Goal: Information Seeking & Learning: Learn about a topic

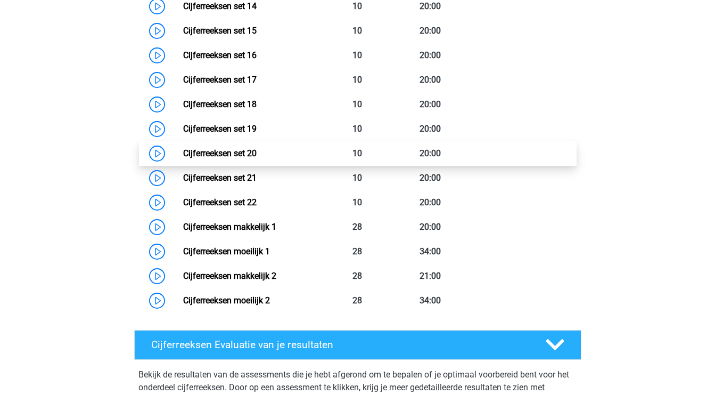
scroll to position [1144, 0]
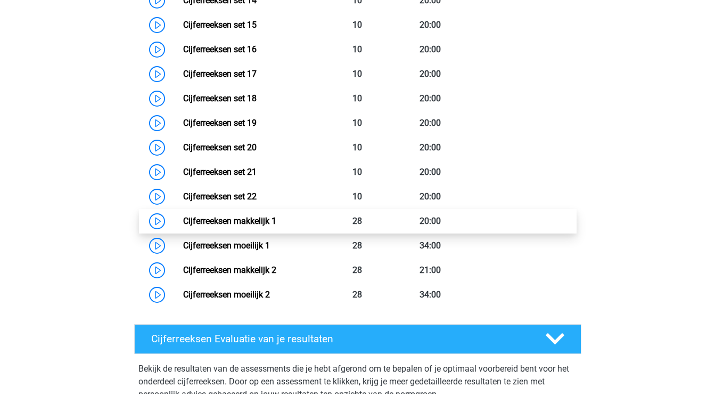
click at [238, 226] on link "Cijferreeksen makkelijk 1" at bounding box center [229, 221] width 93 height 10
click at [263, 226] on link "Cijferreeksen makkelijk 1" at bounding box center [229, 221] width 93 height 10
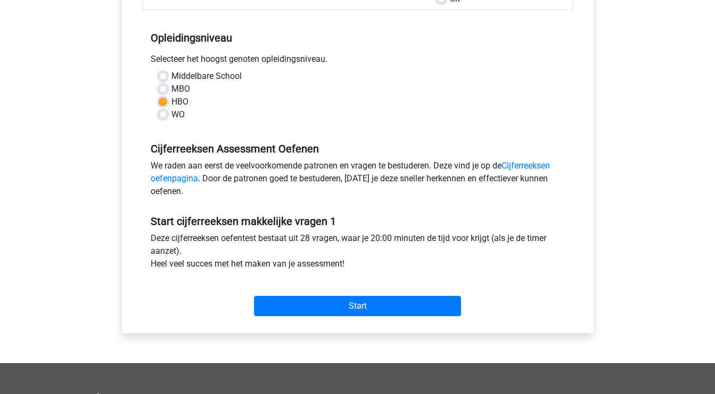
scroll to position [202, 0]
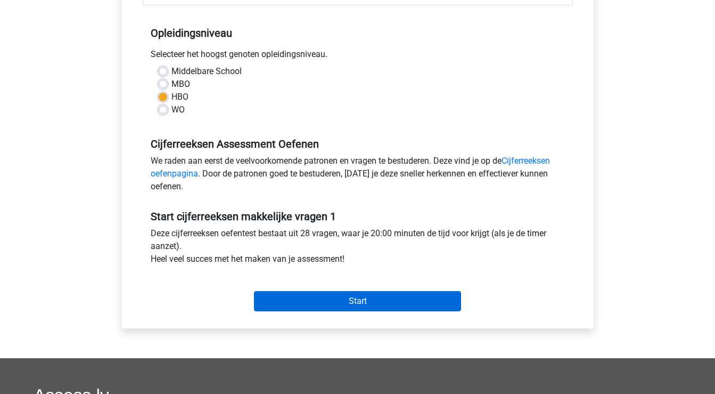
click at [381, 304] on input "Start" at bounding box center [357, 301] width 207 height 20
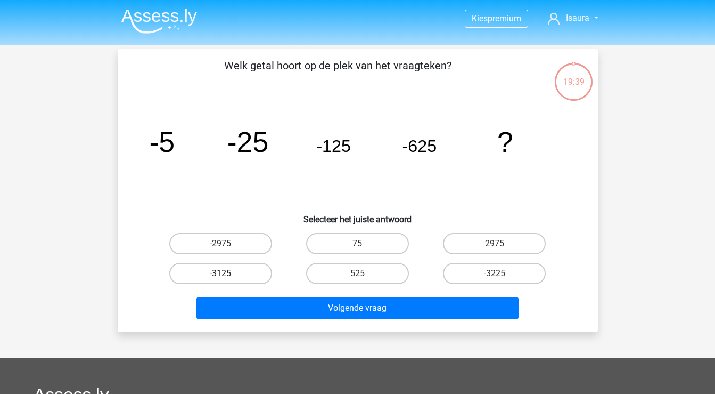
click at [249, 271] on label "-3125" at bounding box center [220, 273] width 103 height 21
click at [227, 273] on input "-3125" at bounding box center [223, 276] width 7 height 7
radio input "true"
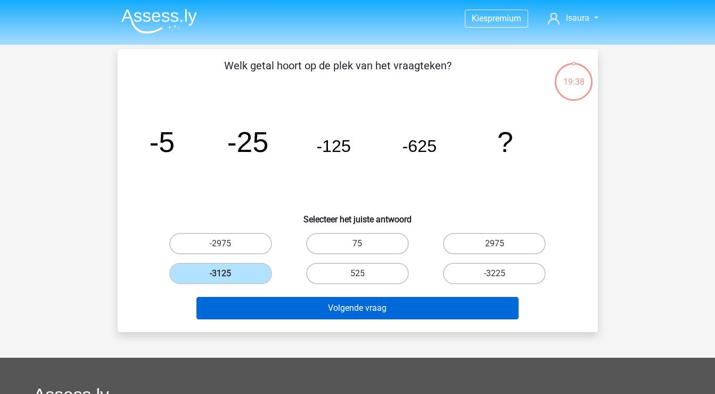
click at [271, 308] on button "Volgende vraag" at bounding box center [358, 308] width 322 height 22
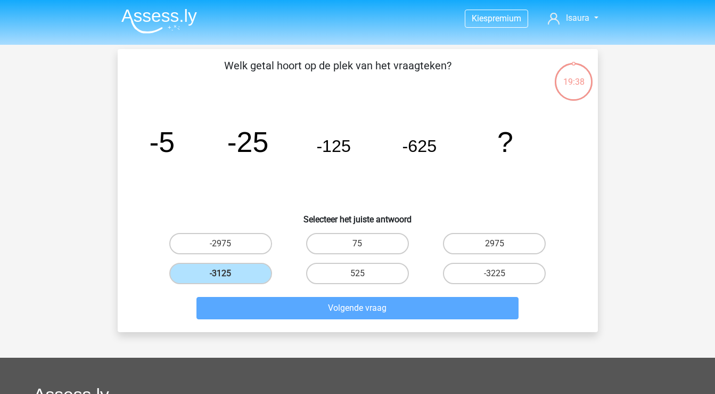
scroll to position [49, 0]
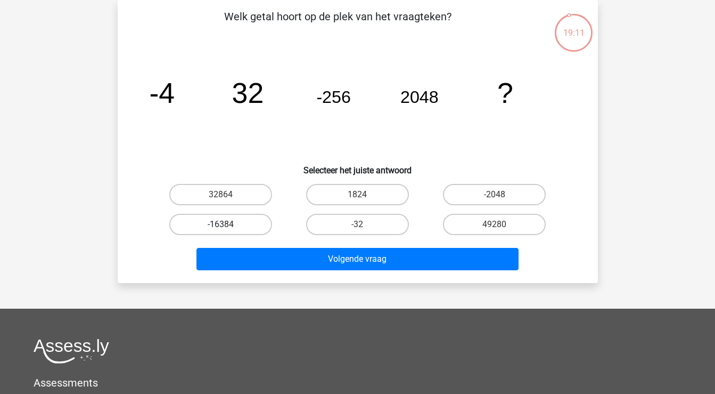
click at [237, 225] on label "-16384" at bounding box center [220, 224] width 103 height 21
click at [227, 225] on input "-16384" at bounding box center [223, 227] width 7 height 7
radio input "true"
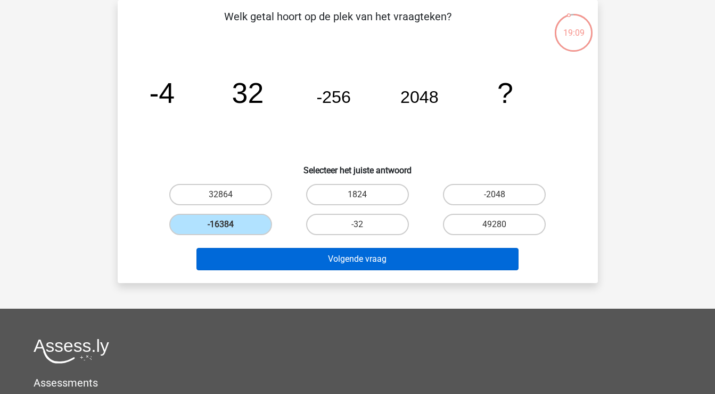
click at [331, 258] on button "Volgende vraag" at bounding box center [358, 259] width 322 height 22
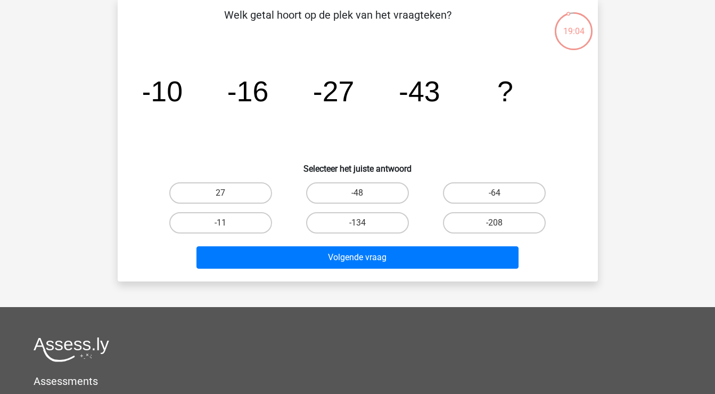
scroll to position [52, 0]
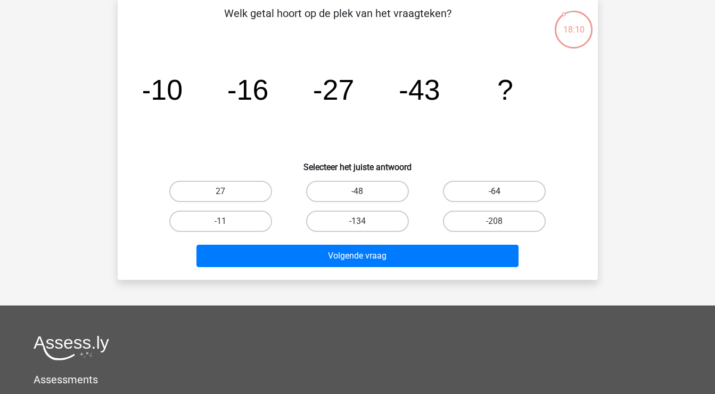
click at [500, 187] on label "-64" at bounding box center [494, 191] width 103 height 21
click at [500, 191] on input "-64" at bounding box center [498, 194] width 7 height 7
radio input "true"
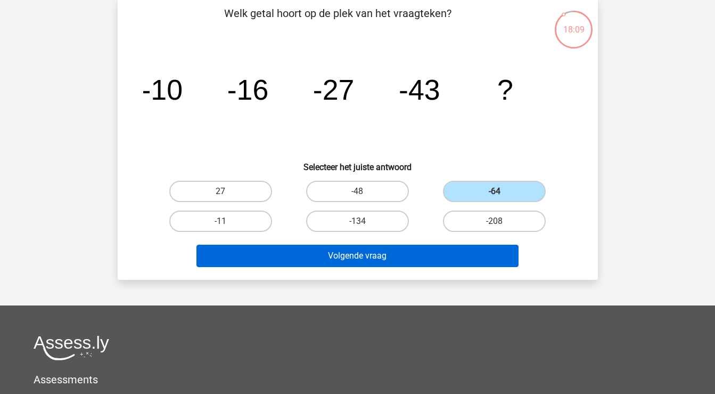
click at [445, 256] on button "Volgende vraag" at bounding box center [358, 255] width 322 height 22
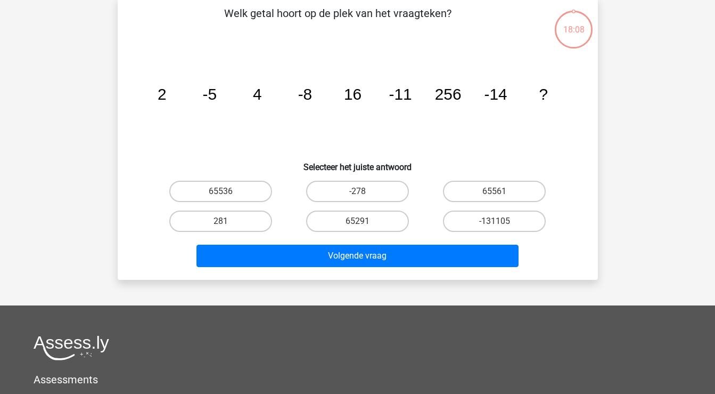
scroll to position [49, 0]
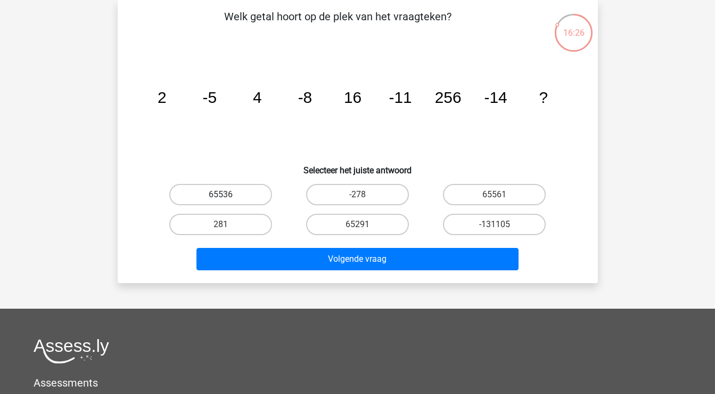
click at [241, 192] on label "65536" at bounding box center [220, 194] width 103 height 21
click at [227, 194] on input "65536" at bounding box center [223, 197] width 7 height 7
radio input "true"
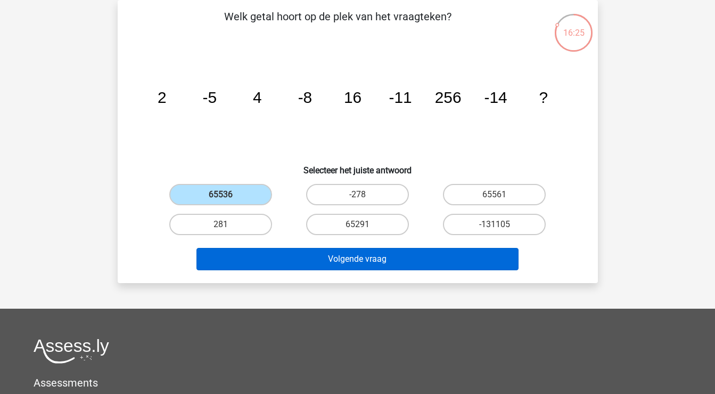
click at [367, 256] on button "Volgende vraag" at bounding box center [358, 259] width 322 height 22
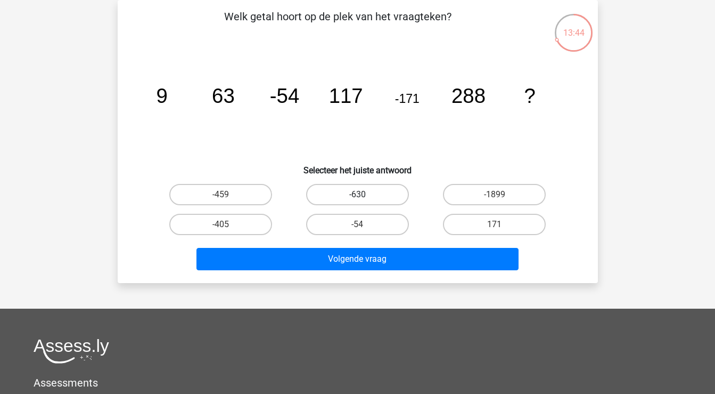
click at [356, 193] on label "-630" at bounding box center [357, 194] width 103 height 21
click at [357, 194] on input "-630" at bounding box center [360, 197] width 7 height 7
radio input "true"
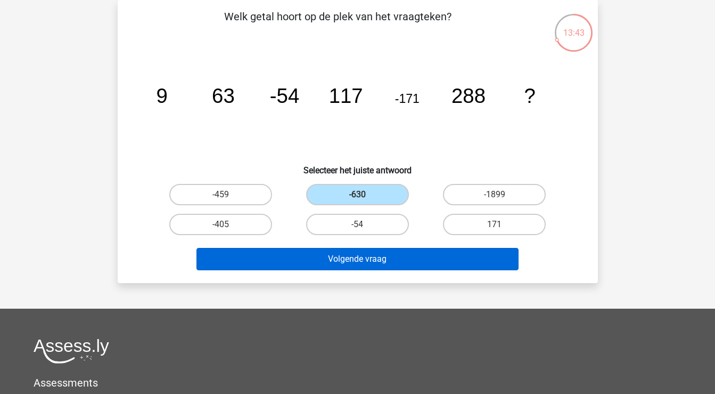
click at [367, 263] on button "Volgende vraag" at bounding box center [358, 259] width 322 height 22
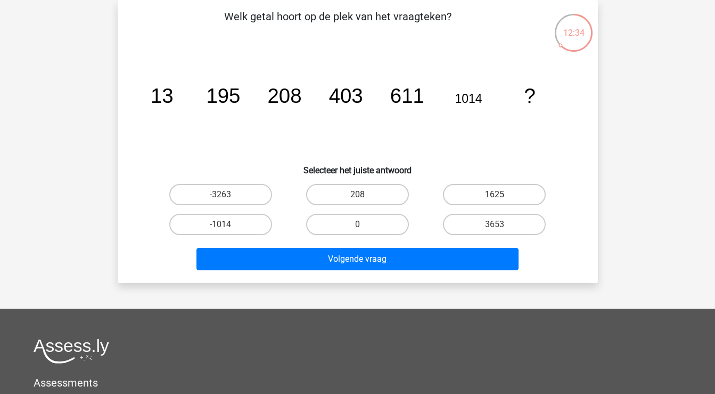
click at [489, 190] on label "1625" at bounding box center [494, 194] width 103 height 21
click at [495, 194] on input "1625" at bounding box center [498, 197] width 7 height 7
radio input "true"
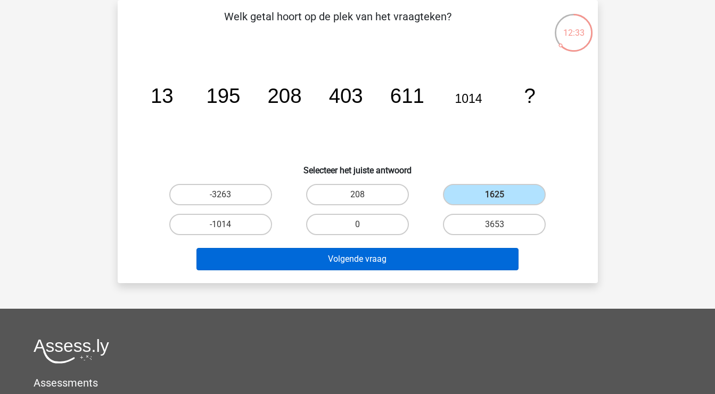
click at [442, 259] on button "Volgende vraag" at bounding box center [358, 259] width 322 height 22
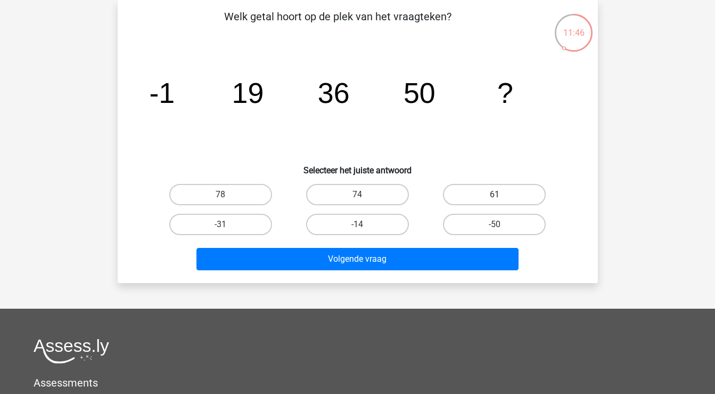
click at [480, 195] on label "61" at bounding box center [494, 194] width 103 height 21
click at [495, 195] on input "61" at bounding box center [498, 197] width 7 height 7
radio input "true"
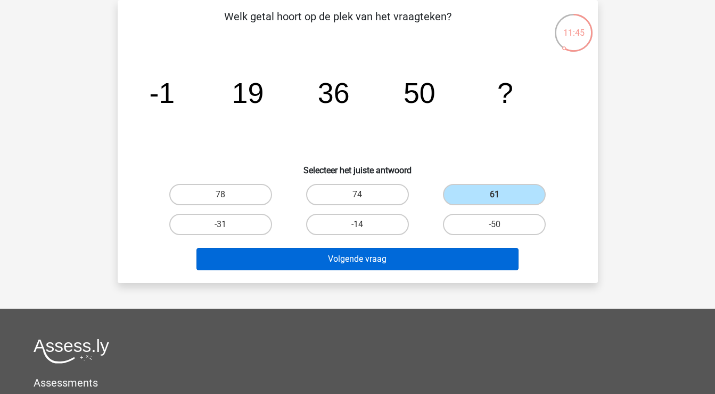
click at [437, 258] on button "Volgende vraag" at bounding box center [358, 259] width 322 height 22
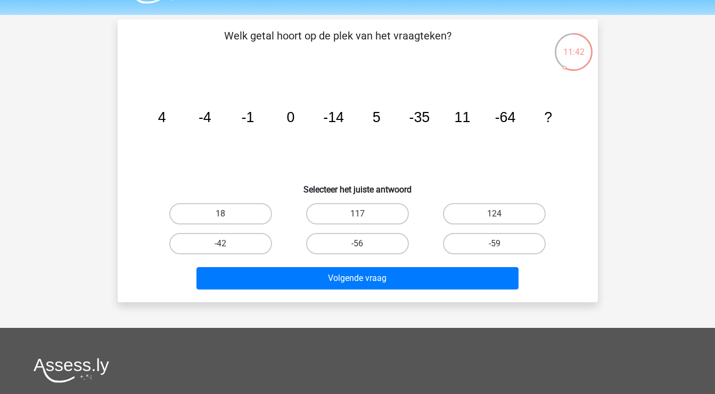
scroll to position [31, 0]
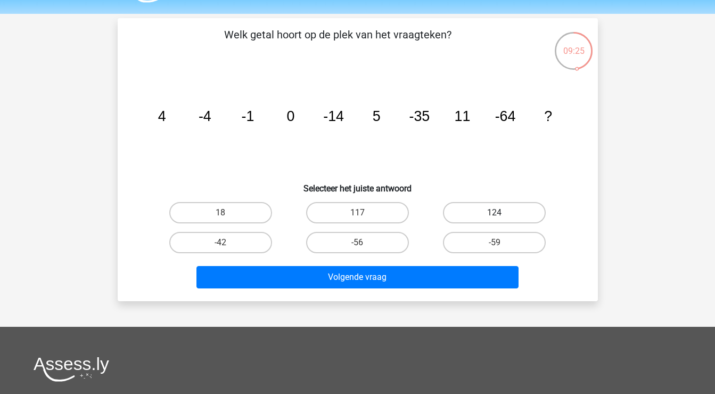
click at [474, 211] on label "124" at bounding box center [494, 212] width 103 height 21
click at [495, 212] on input "124" at bounding box center [498, 215] width 7 height 7
radio input "true"
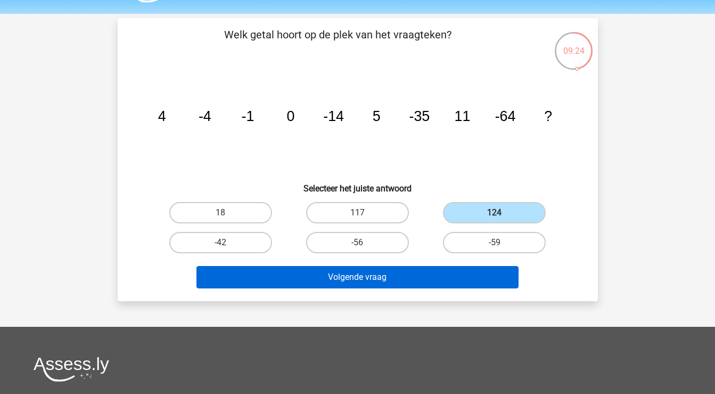
click at [444, 272] on button "Volgende vraag" at bounding box center [358, 277] width 322 height 22
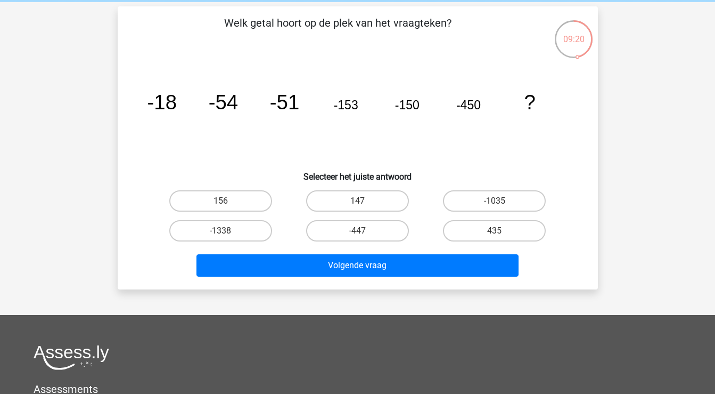
scroll to position [43, 0]
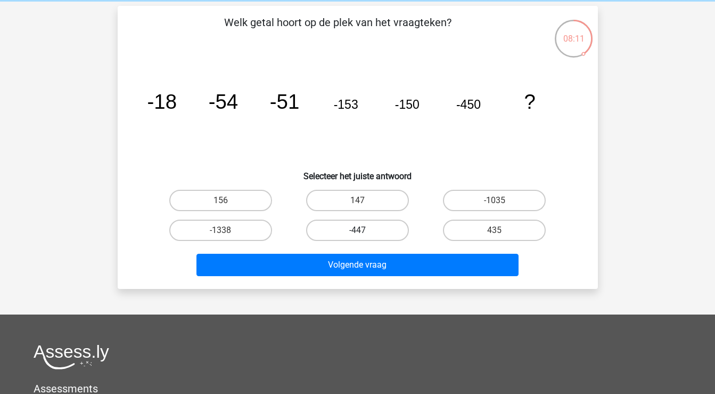
click at [367, 230] on label "-447" at bounding box center [357, 229] width 103 height 21
click at [364, 230] on input "-447" at bounding box center [360, 233] width 7 height 7
radio input "true"
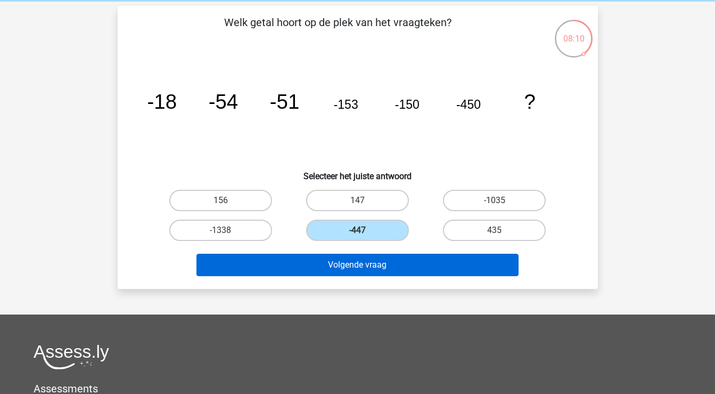
click at [358, 267] on button "Volgende vraag" at bounding box center [358, 264] width 322 height 22
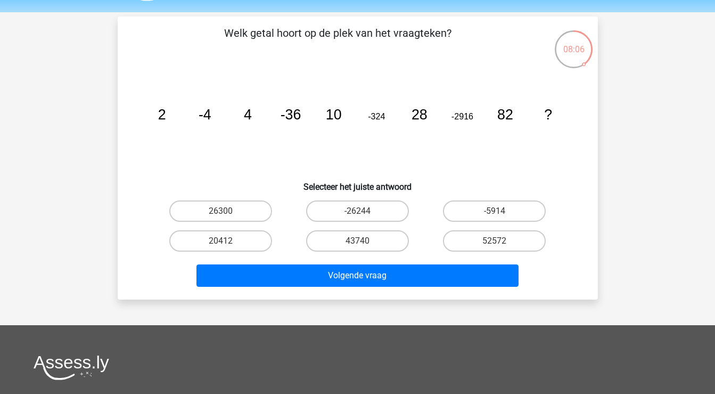
scroll to position [28, 0]
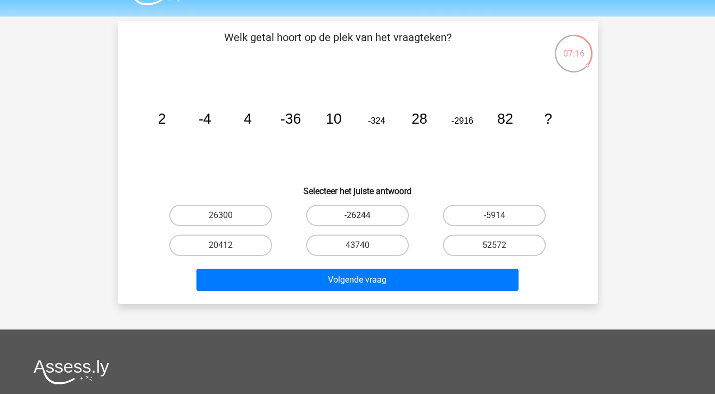
click at [367, 217] on label "-26244" at bounding box center [357, 214] width 103 height 21
click at [364, 217] on input "-26244" at bounding box center [360, 218] width 7 height 7
radio input "true"
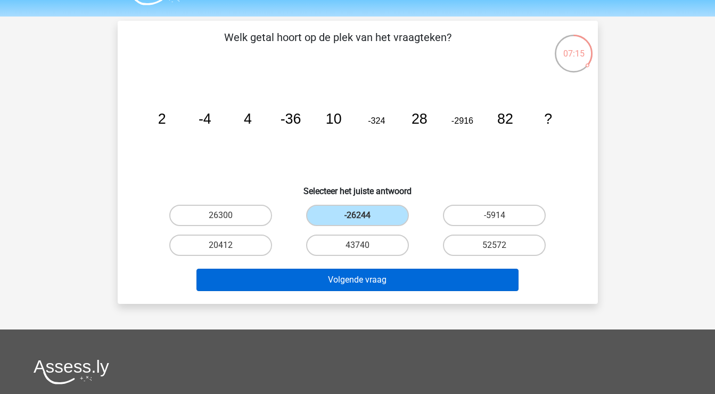
click at [374, 282] on button "Volgende vraag" at bounding box center [358, 279] width 322 height 22
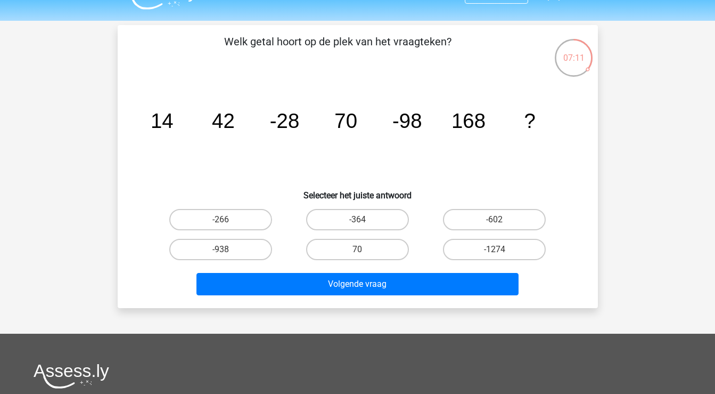
scroll to position [23, 0]
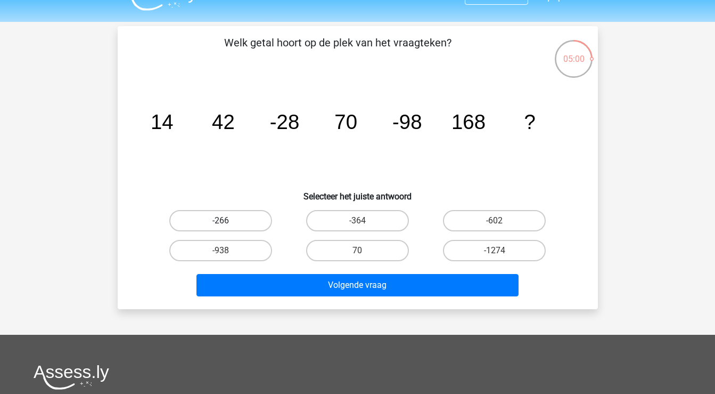
click at [235, 220] on label "-266" at bounding box center [220, 220] width 103 height 21
click at [227, 220] on input "-266" at bounding box center [223, 223] width 7 height 7
radio input "true"
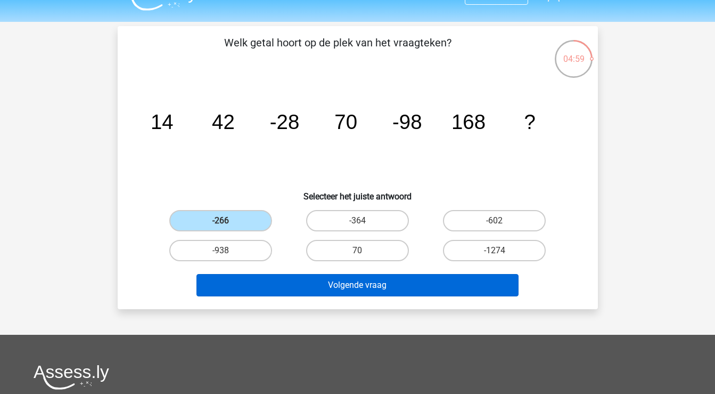
click at [368, 285] on button "Volgende vraag" at bounding box center [358, 285] width 322 height 22
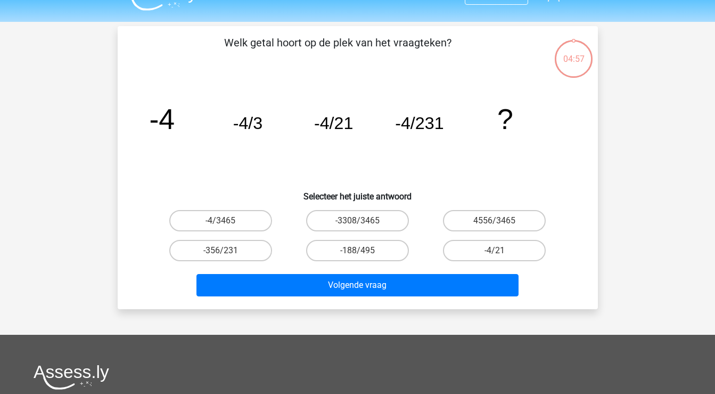
scroll to position [49, 0]
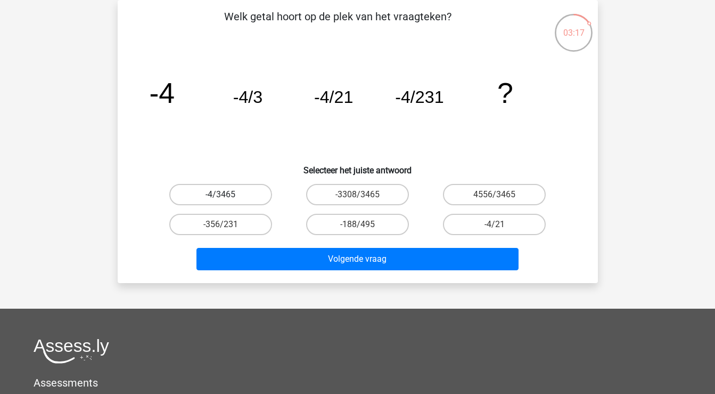
click at [246, 198] on label "-4/3465" at bounding box center [220, 194] width 103 height 21
click at [227, 198] on input "-4/3465" at bounding box center [223, 197] width 7 height 7
radio input "true"
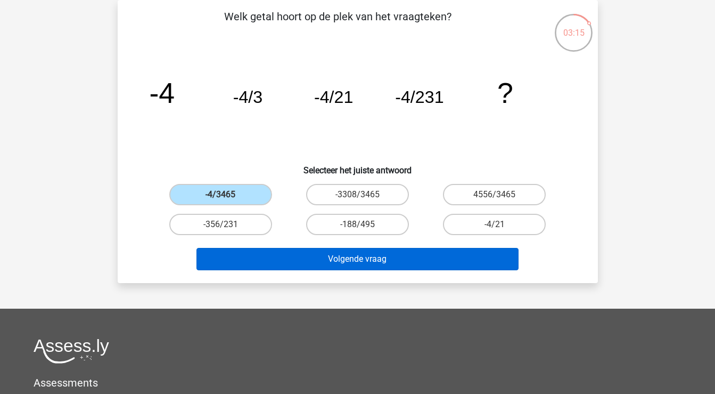
click at [409, 257] on button "Volgende vraag" at bounding box center [358, 259] width 322 height 22
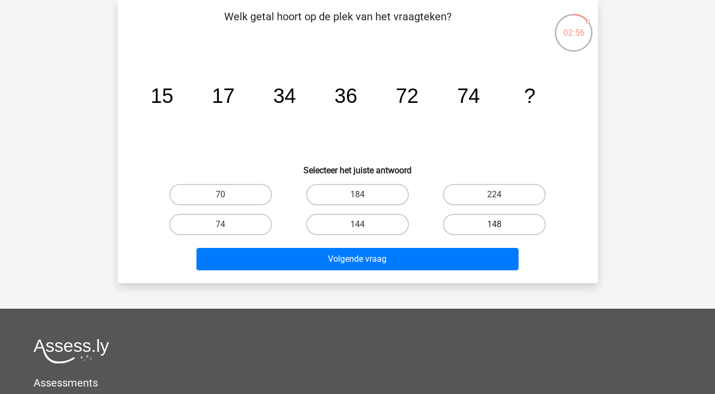
click at [486, 225] on label "148" at bounding box center [494, 224] width 103 height 21
click at [495, 225] on input "148" at bounding box center [498, 227] width 7 height 7
radio input "true"
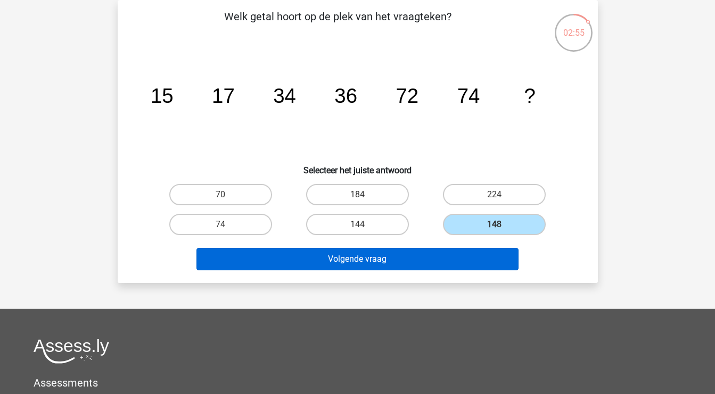
click at [462, 255] on button "Volgende vraag" at bounding box center [358, 259] width 322 height 22
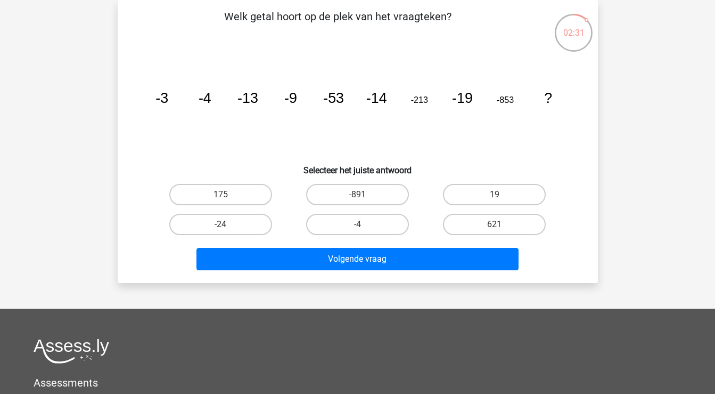
click at [217, 226] on label "-24" at bounding box center [220, 224] width 103 height 21
click at [220, 226] on input "-24" at bounding box center [223, 227] width 7 height 7
radio input "true"
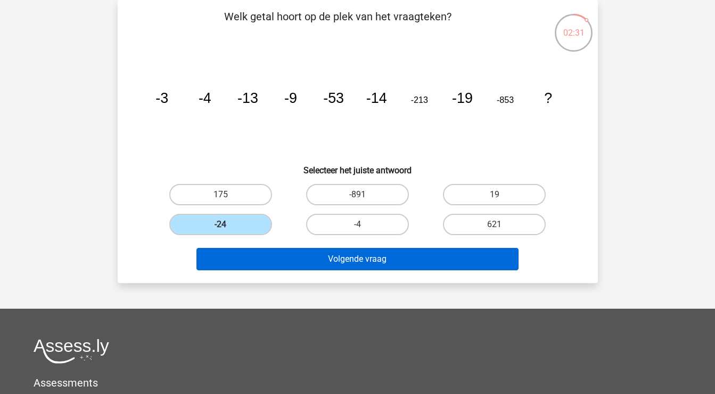
click at [236, 250] on button "Volgende vraag" at bounding box center [358, 259] width 322 height 22
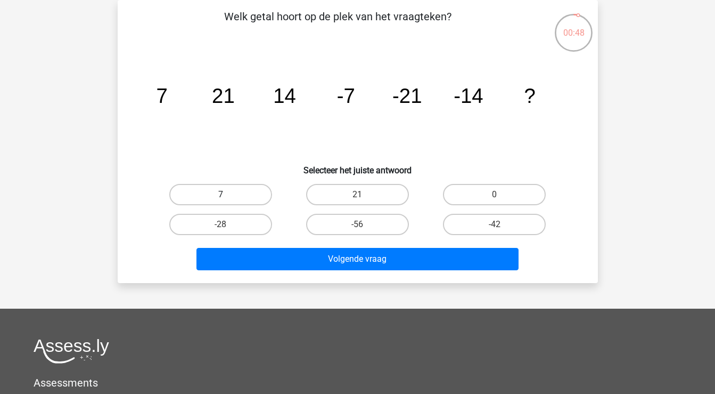
click at [199, 193] on label "7" at bounding box center [220, 194] width 103 height 21
click at [220, 194] on input "7" at bounding box center [223, 197] width 7 height 7
radio input "true"
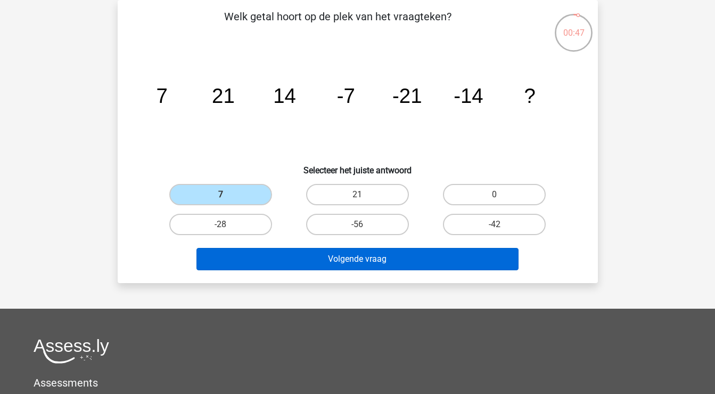
click at [302, 256] on button "Volgende vraag" at bounding box center [358, 259] width 322 height 22
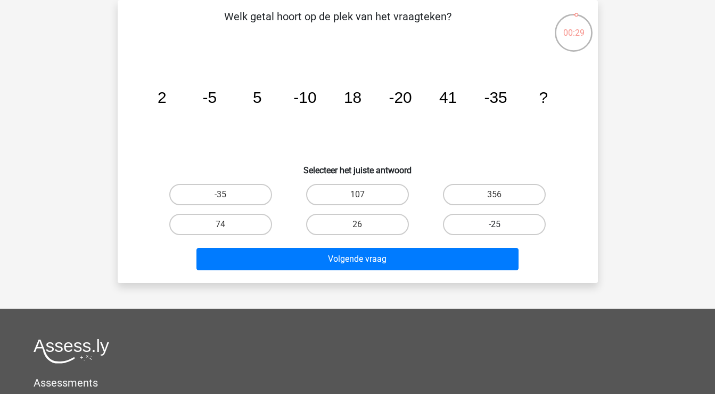
click at [470, 220] on label "-25" at bounding box center [494, 224] width 103 height 21
click at [495, 224] on input "-25" at bounding box center [498, 227] width 7 height 7
radio input "true"
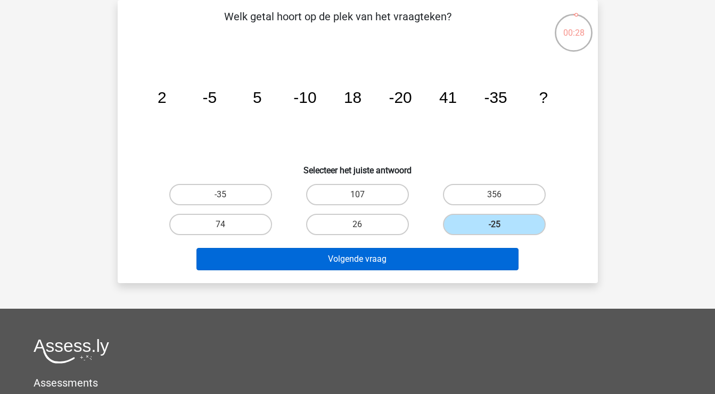
click at [418, 265] on button "Volgende vraag" at bounding box center [358, 259] width 322 height 22
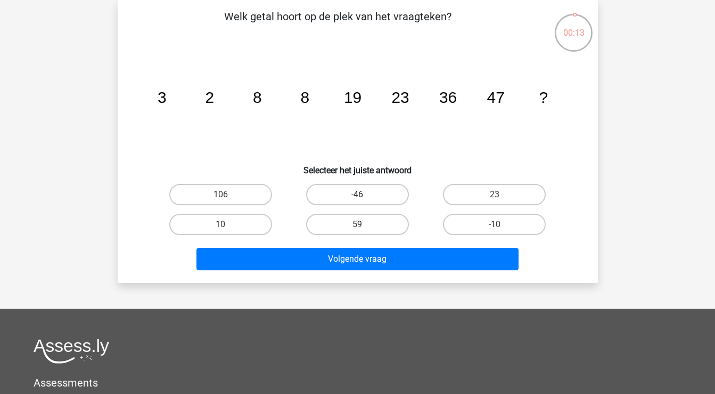
click at [390, 197] on label "-46" at bounding box center [357, 194] width 103 height 21
click at [364, 197] on input "-46" at bounding box center [360, 197] width 7 height 7
radio input "true"
click at [372, 223] on label "59" at bounding box center [357, 224] width 103 height 21
click at [364, 224] on input "59" at bounding box center [360, 227] width 7 height 7
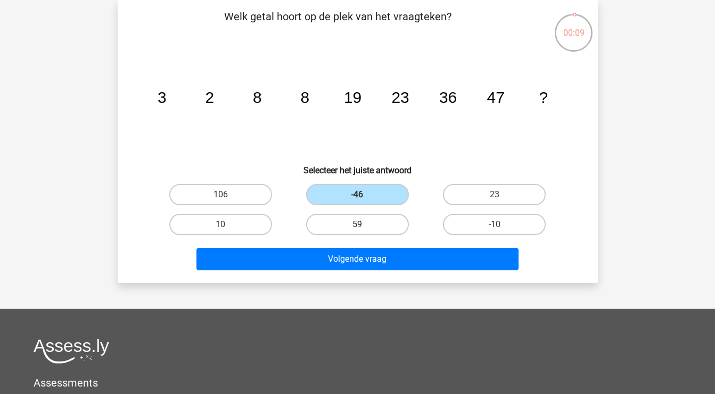
radio input "true"
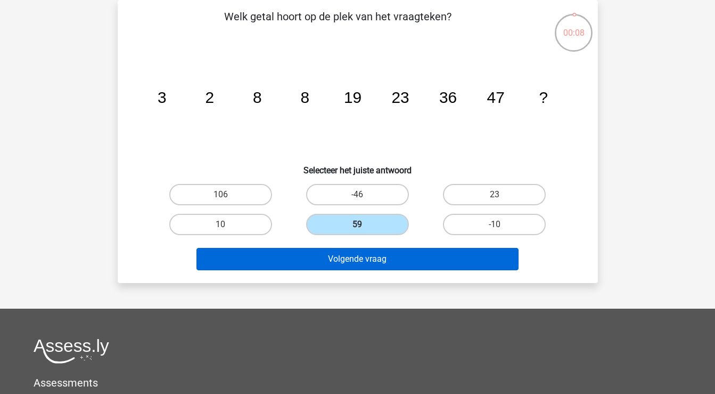
click at [370, 263] on button "Volgende vraag" at bounding box center [358, 259] width 322 height 22
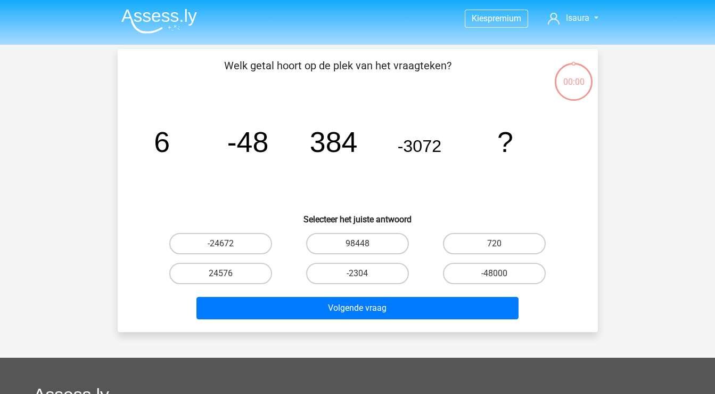
scroll to position [49, 0]
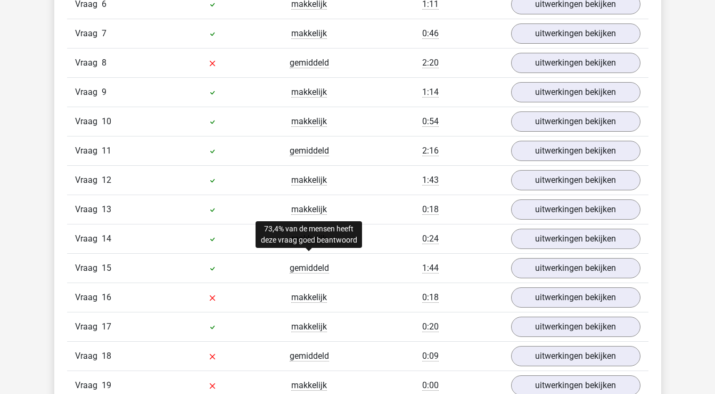
scroll to position [1082, 0]
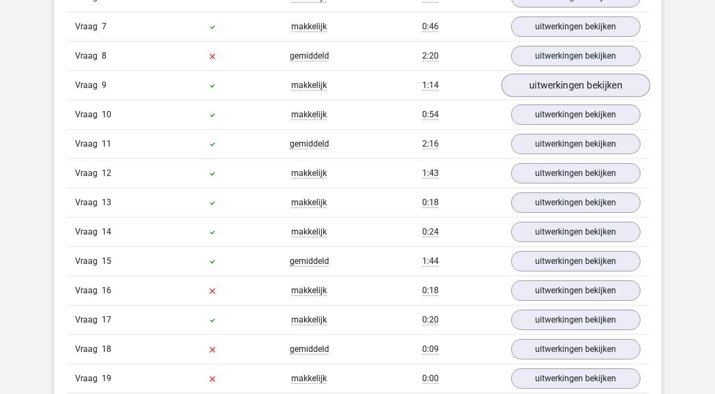
click at [543, 81] on link "uitwerkingen bekijken" at bounding box center [575, 84] width 149 height 23
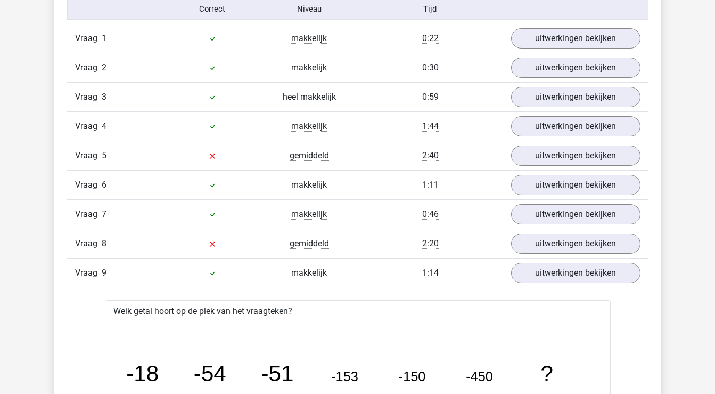
scroll to position [881, 0]
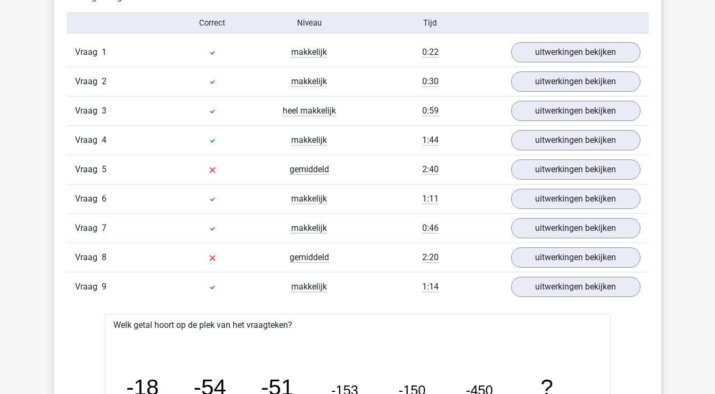
click at [243, 172] on div at bounding box center [212, 169] width 97 height 13
click at [308, 171] on span "gemiddeld" at bounding box center [309, 169] width 39 height 11
click at [525, 170] on link "uitwerkingen bekijken" at bounding box center [575, 169] width 149 height 23
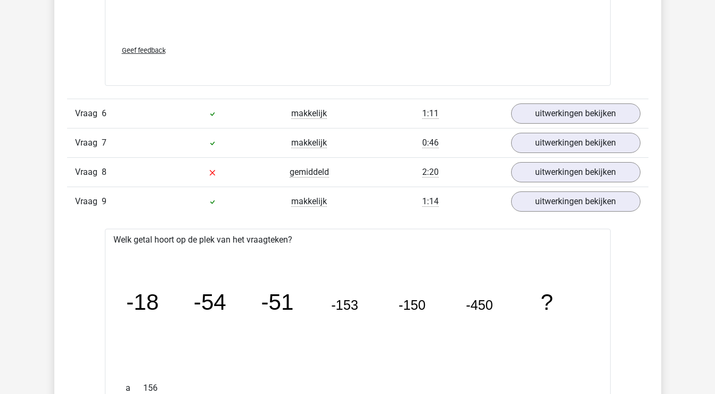
scroll to position [1624, 0]
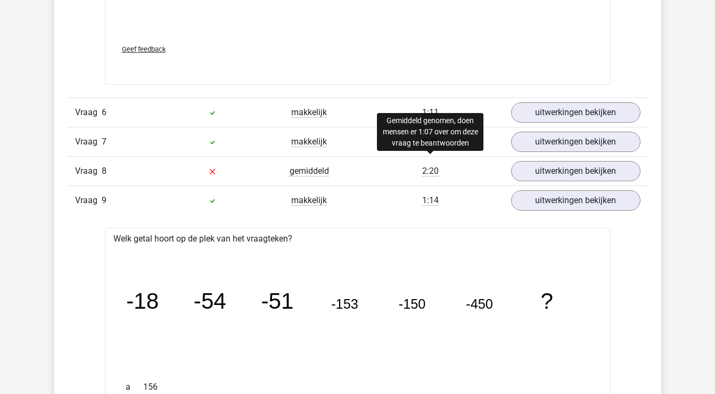
click at [437, 174] on span "2:20" at bounding box center [430, 171] width 17 height 11
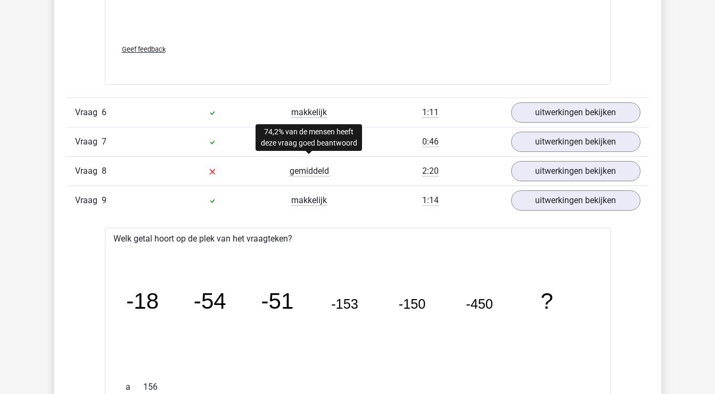
click at [310, 170] on span "gemiddeld" at bounding box center [309, 171] width 39 height 11
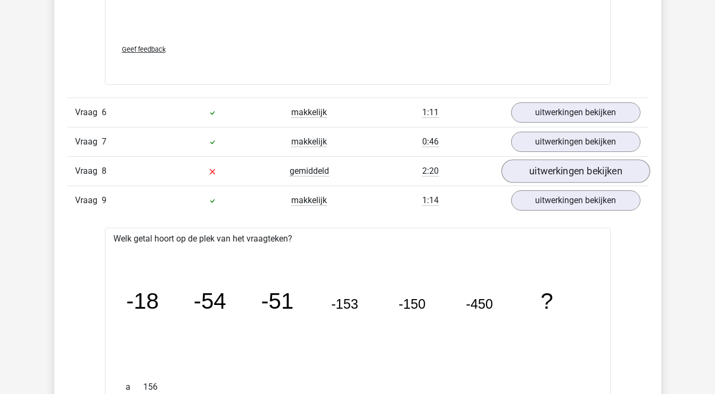
click at [552, 177] on link "uitwerkingen bekijken" at bounding box center [575, 170] width 149 height 23
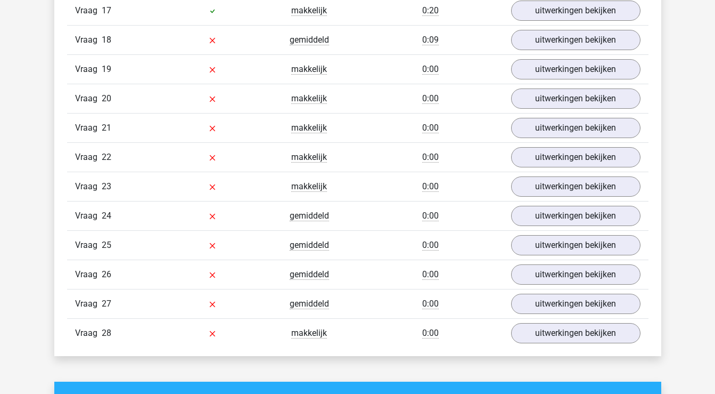
scroll to position [3366, 0]
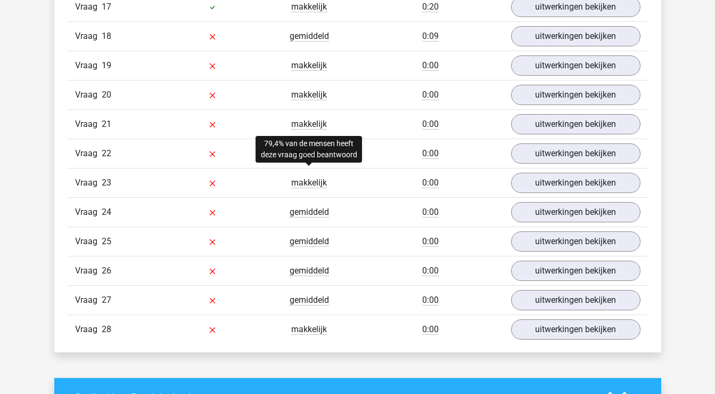
click at [309, 182] on span "makkelijk" at bounding box center [309, 182] width 36 height 11
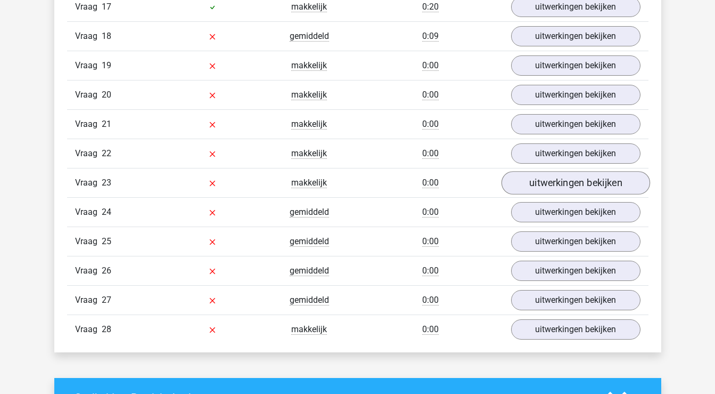
click at [576, 186] on link "uitwerkingen bekijken" at bounding box center [575, 182] width 149 height 23
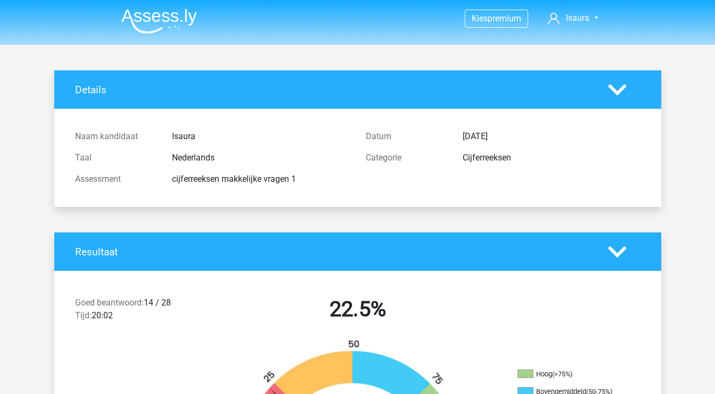
scroll to position [0, 0]
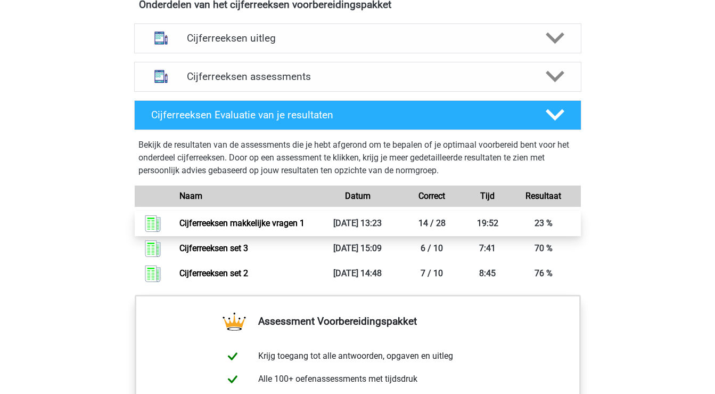
scroll to position [639, 0]
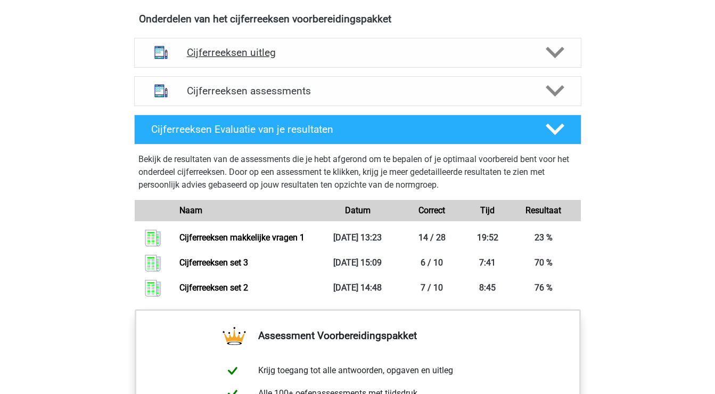
click at [551, 62] on icon at bounding box center [555, 52] width 19 height 19
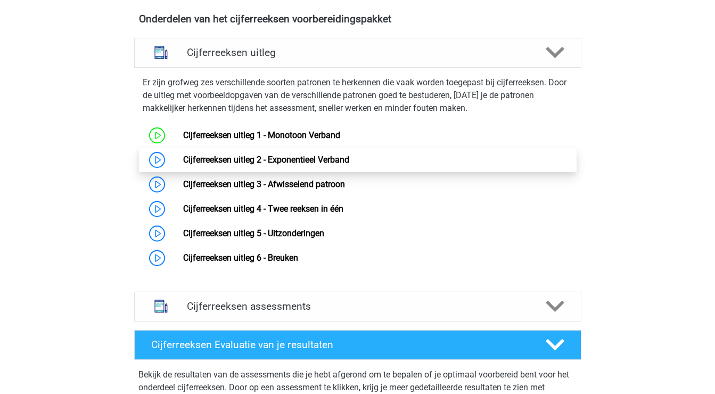
click at [309, 165] on link "Cijferreeksen uitleg 2 - Exponentieel Verband" at bounding box center [266, 159] width 166 height 10
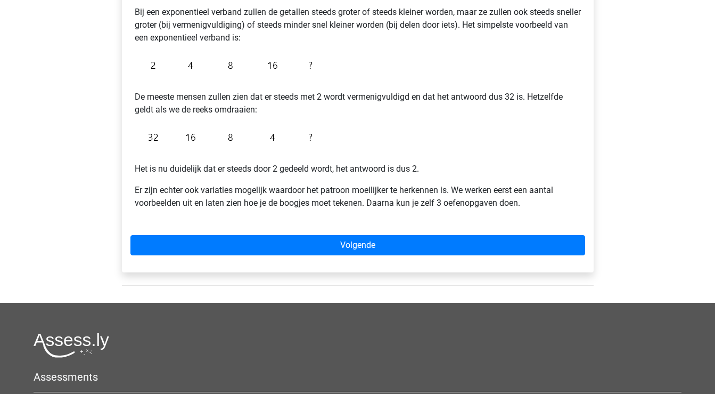
scroll to position [217, 0]
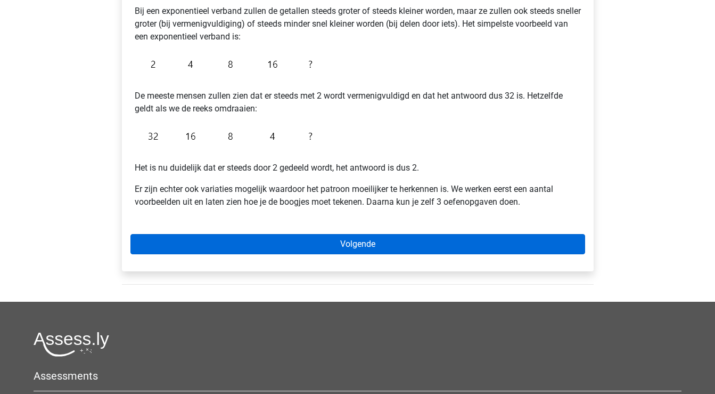
click at [252, 248] on link "Volgende" at bounding box center [357, 244] width 455 height 20
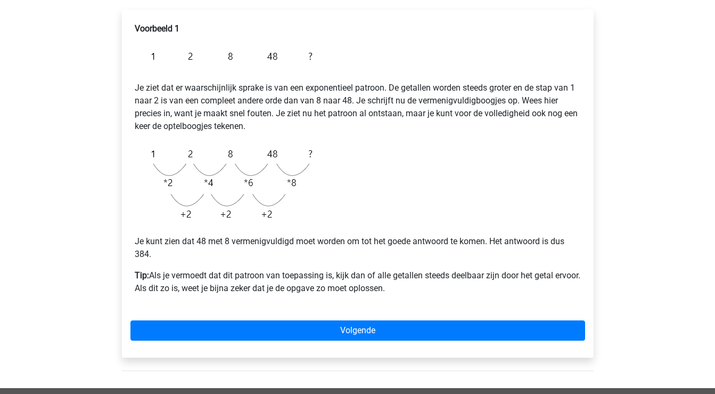
scroll to position [176, 0]
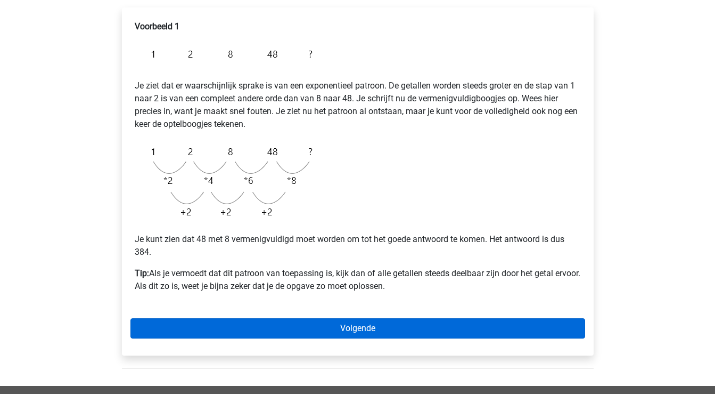
click at [360, 326] on link "Volgende" at bounding box center [357, 328] width 455 height 20
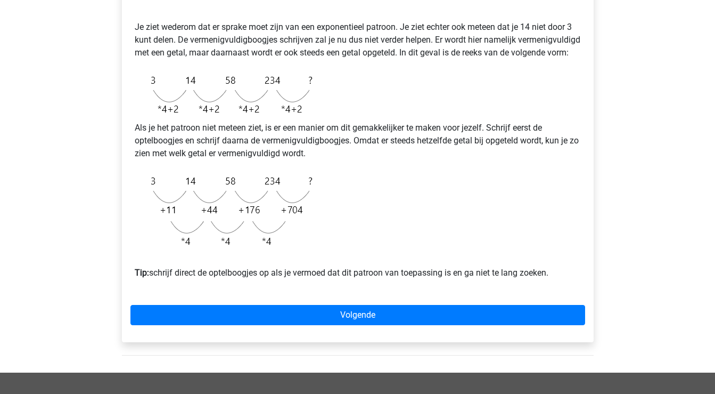
scroll to position [235, 0]
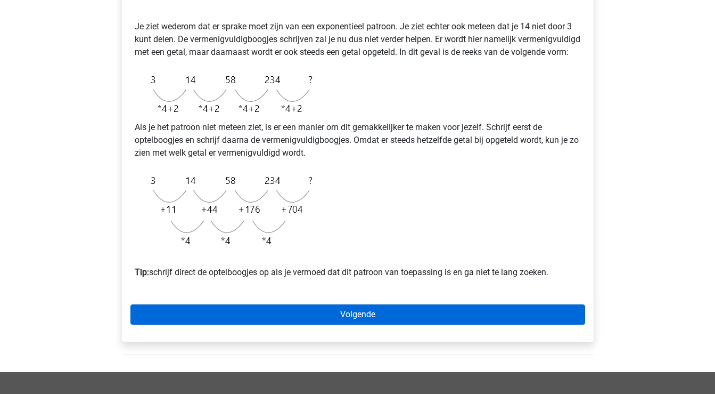
click at [343, 324] on link "Volgende" at bounding box center [357, 314] width 455 height 20
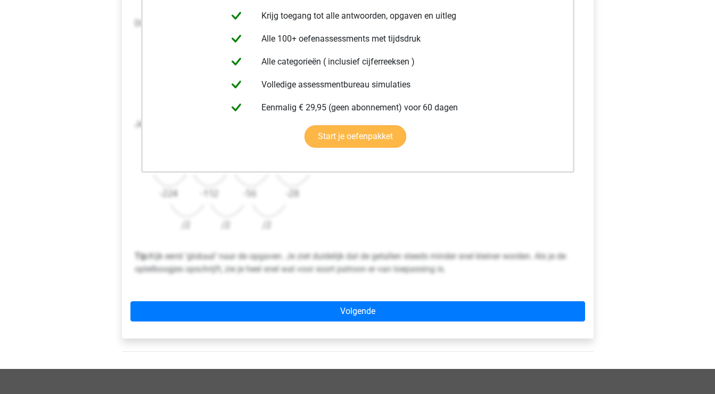
scroll to position [264, 0]
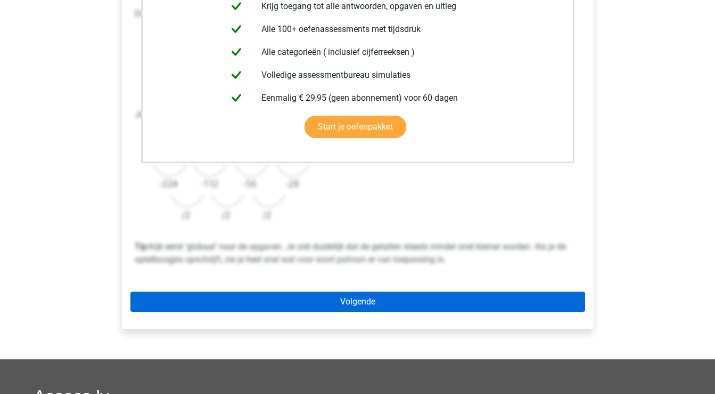
click at [354, 299] on link "Volgende" at bounding box center [357, 301] width 455 height 20
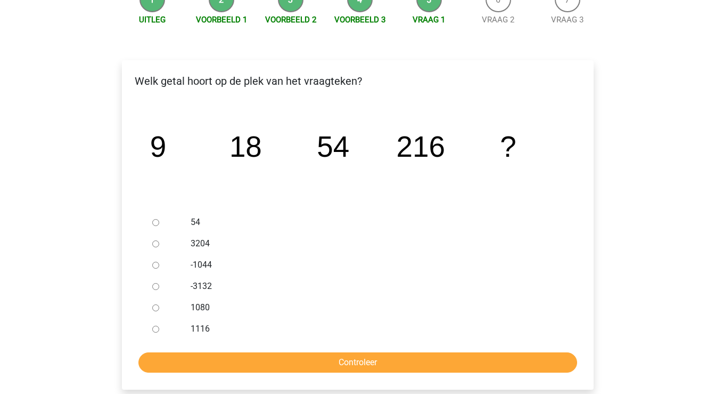
scroll to position [126, 0]
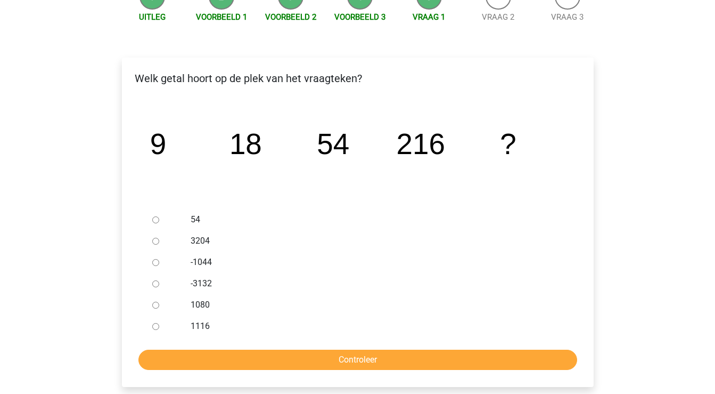
click at [153, 306] on input "1080" at bounding box center [155, 304] width 7 height 7
radio input "true"
click at [239, 359] on input "Controleer" at bounding box center [357, 359] width 439 height 20
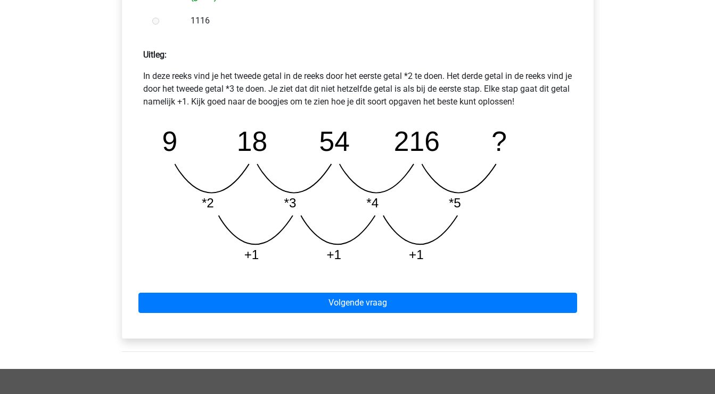
scroll to position [447, 0]
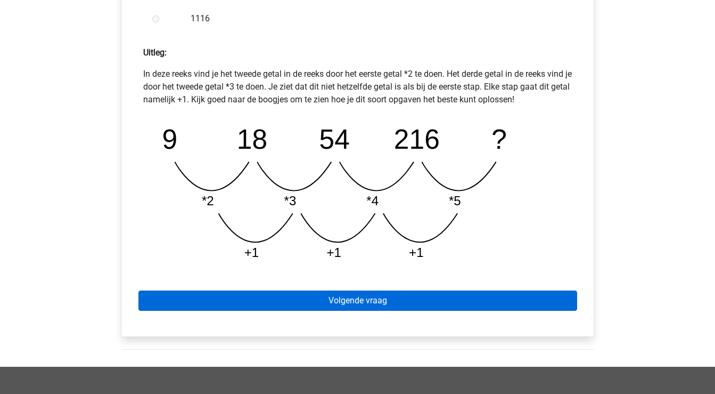
click at [255, 302] on link "Volgende vraag" at bounding box center [357, 300] width 439 height 20
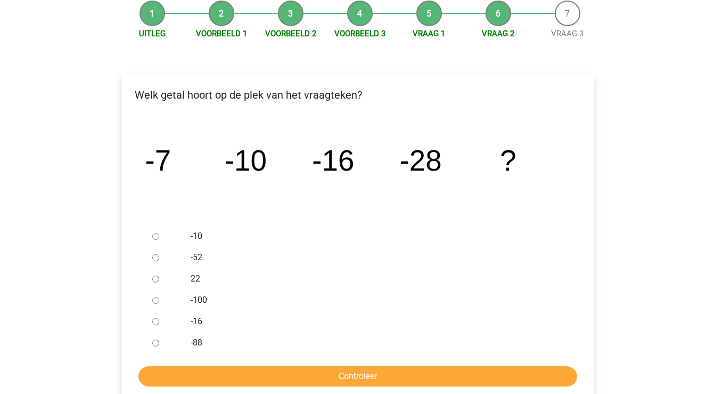
scroll to position [107, 0]
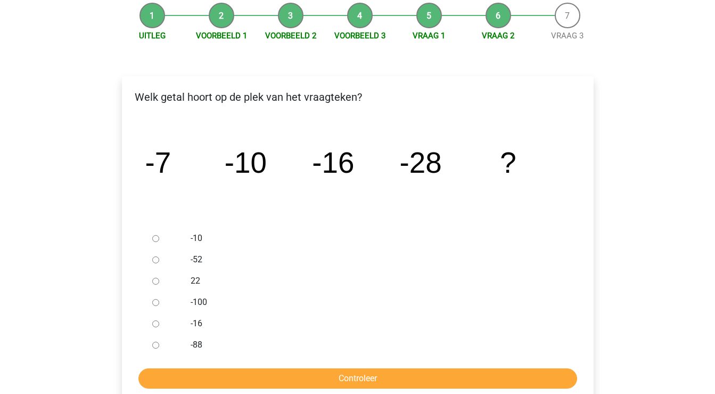
click at [192, 257] on label "-52" at bounding box center [375, 259] width 369 height 13
click at [159, 257] on input "-52" at bounding box center [155, 259] width 7 height 7
radio input "true"
click at [241, 377] on input "Controleer" at bounding box center [357, 378] width 439 height 20
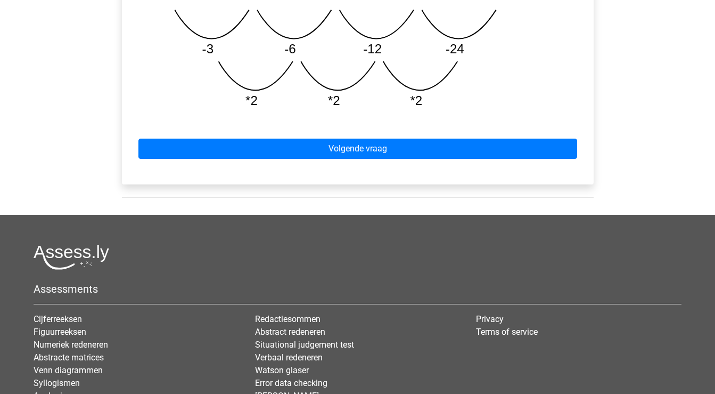
scroll to position [590, 0]
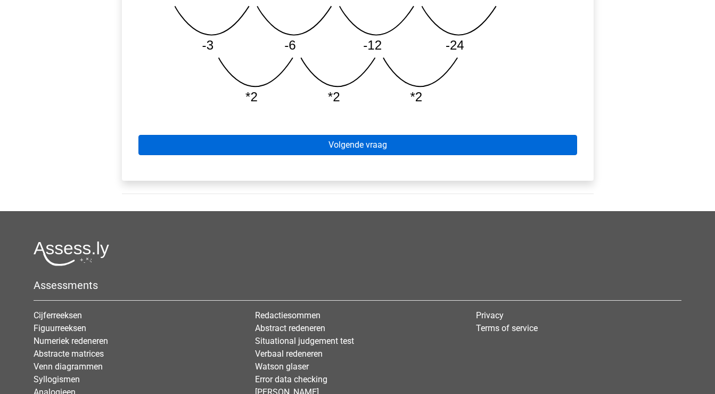
click at [314, 144] on link "Volgende vraag" at bounding box center [357, 145] width 439 height 20
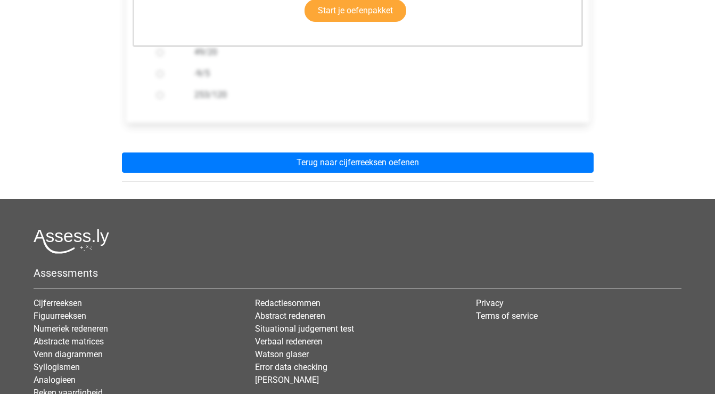
scroll to position [358, 0]
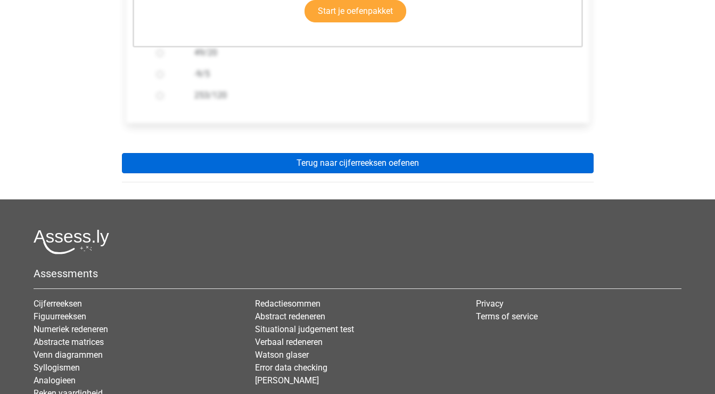
click at [352, 160] on link "Terug naar cijferreeksen oefenen" at bounding box center [358, 163] width 472 height 20
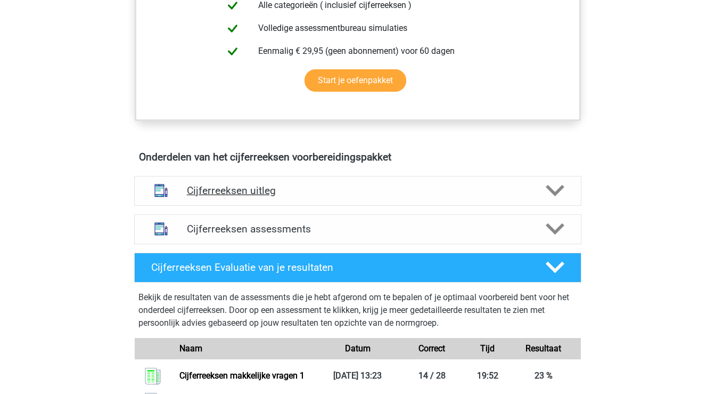
scroll to position [503, 0]
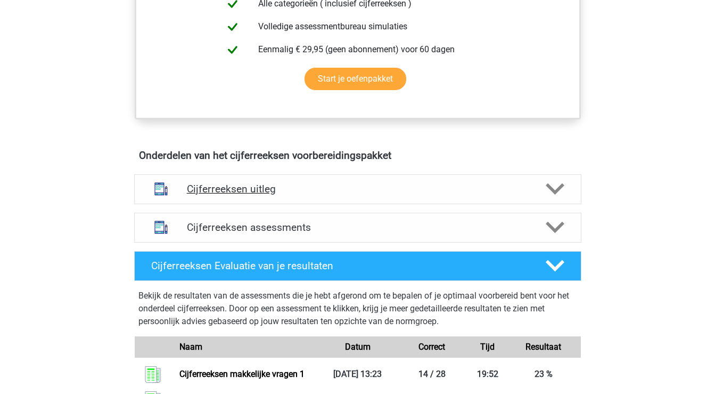
click at [560, 195] on polygon at bounding box center [555, 189] width 19 height 12
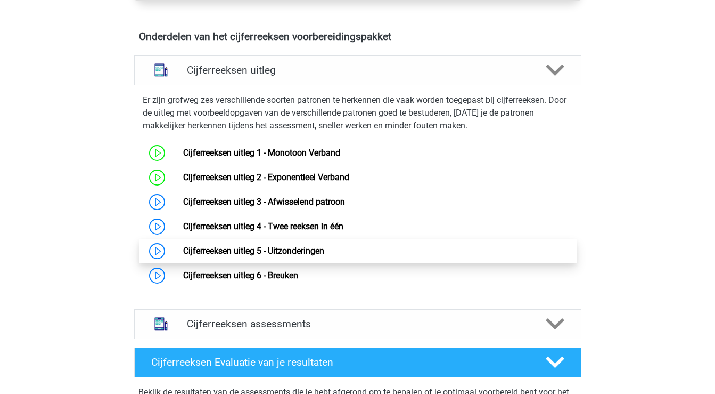
scroll to position [625, 0]
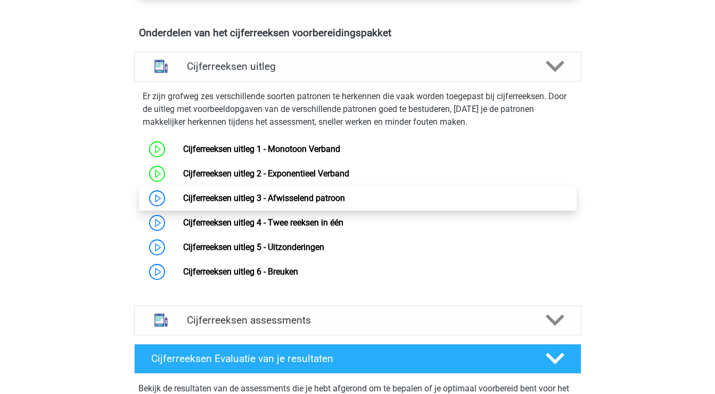
click at [214, 203] on link "Cijferreeksen uitleg 3 - Afwisselend patroon" at bounding box center [264, 198] width 162 height 10
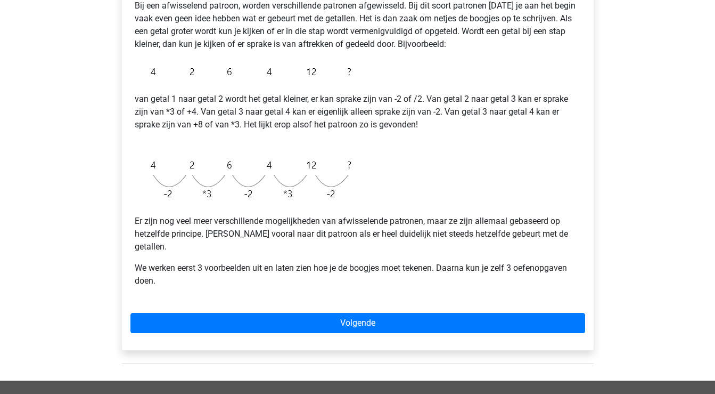
scroll to position [202, 0]
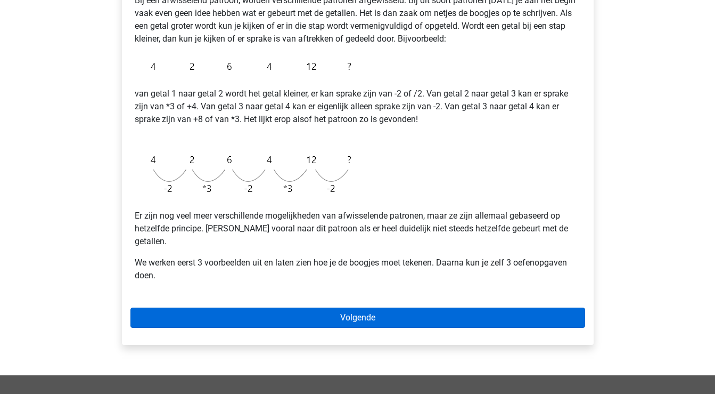
click at [257, 307] on link "Volgende" at bounding box center [357, 317] width 455 height 20
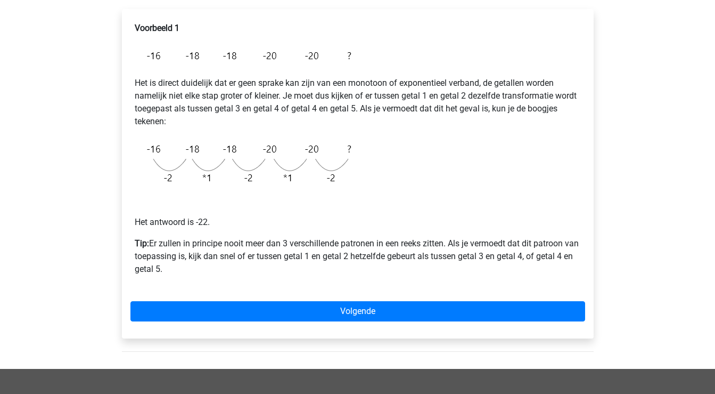
scroll to position [177, 0]
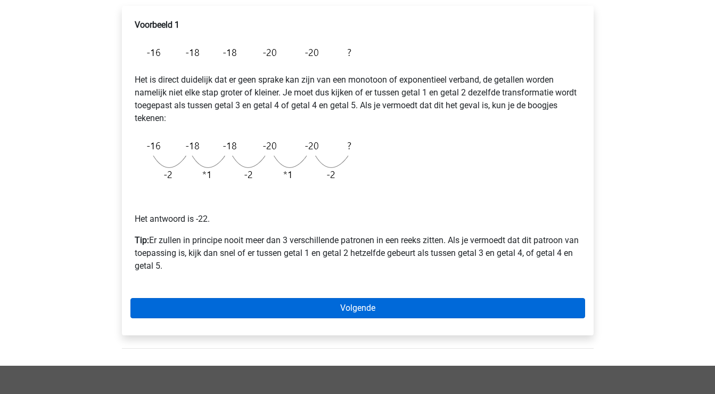
click at [236, 307] on link "Volgende" at bounding box center [357, 308] width 455 height 20
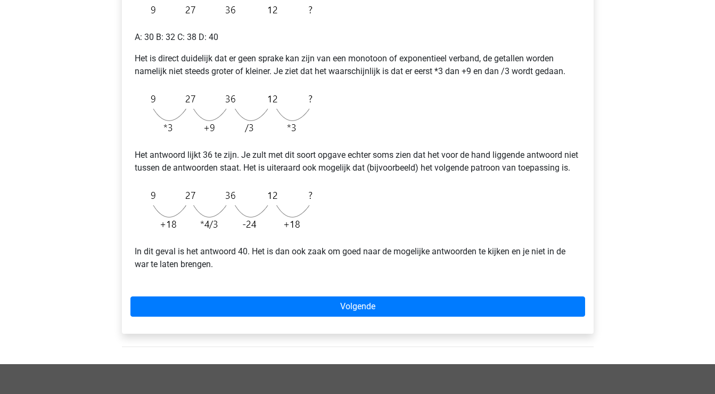
scroll to position [223, 0]
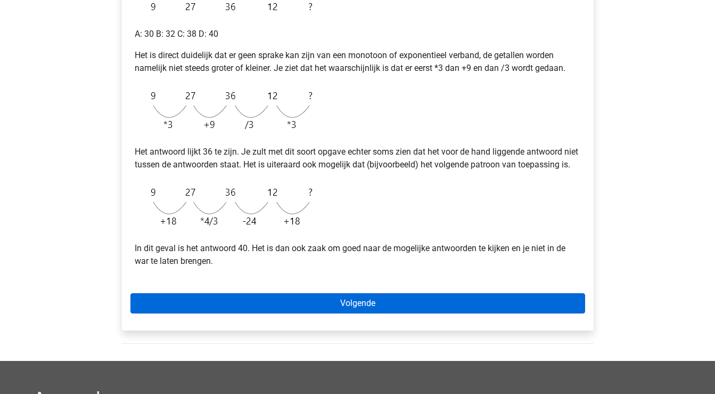
click at [330, 313] on link "Volgende" at bounding box center [357, 303] width 455 height 20
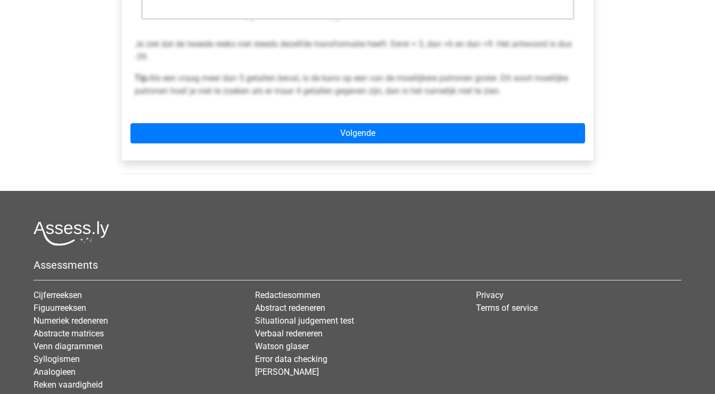
scroll to position [399, 0]
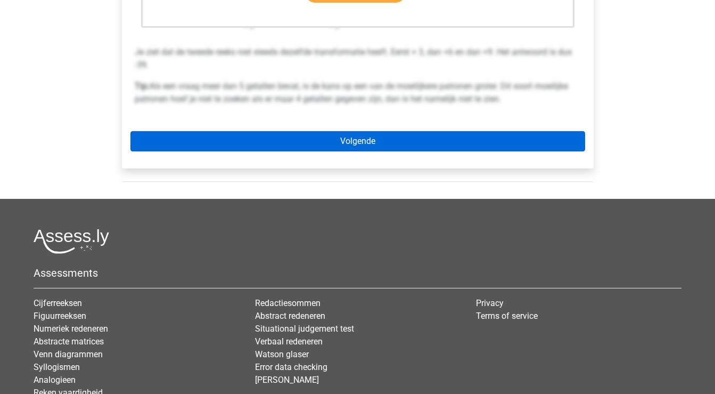
click at [381, 144] on link "Volgende" at bounding box center [357, 141] width 455 height 20
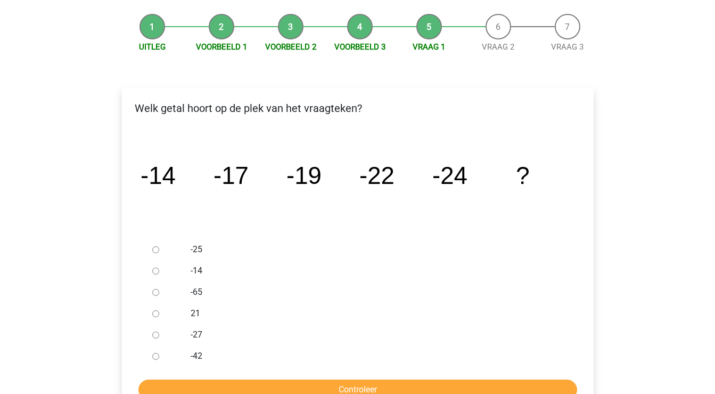
scroll to position [103, 0]
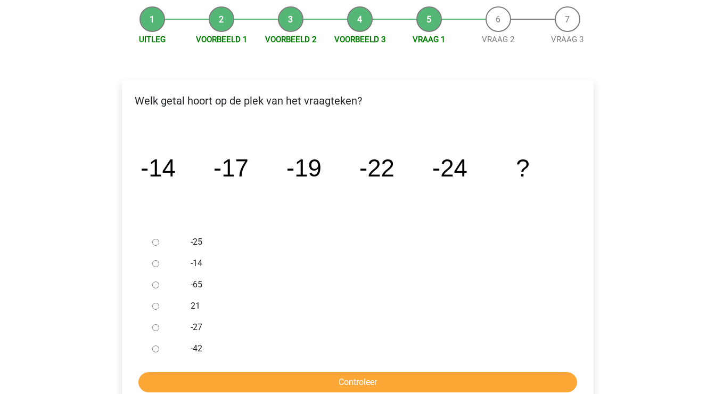
click at [200, 326] on label "-27" at bounding box center [375, 327] width 369 height 13
click at [159, 326] on input "-27" at bounding box center [155, 327] width 7 height 7
radio input "true"
click at [209, 383] on input "Controleer" at bounding box center [357, 382] width 439 height 20
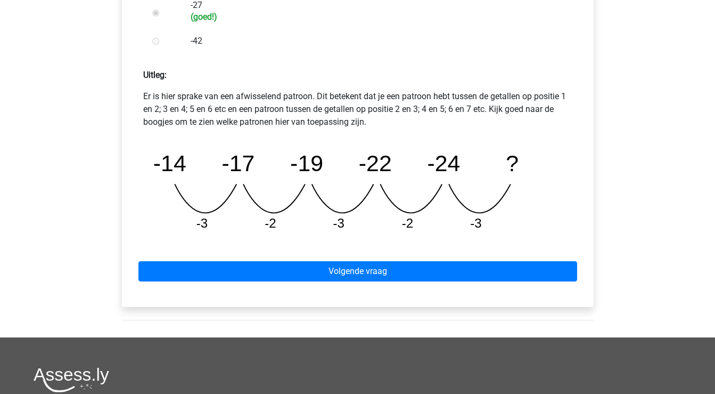
scroll to position [428, 0]
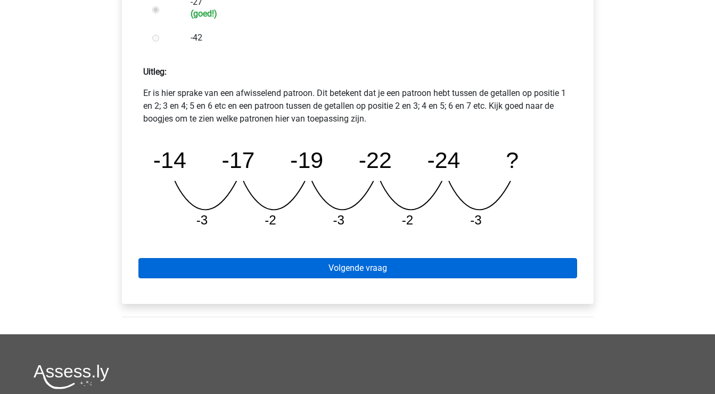
click at [261, 266] on link "Volgende vraag" at bounding box center [357, 268] width 439 height 20
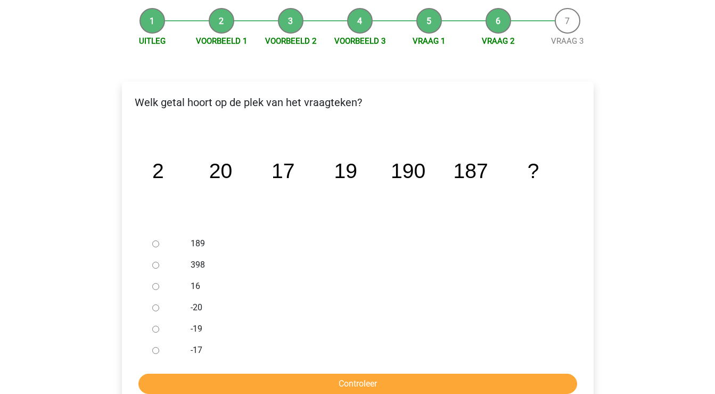
scroll to position [109, 0]
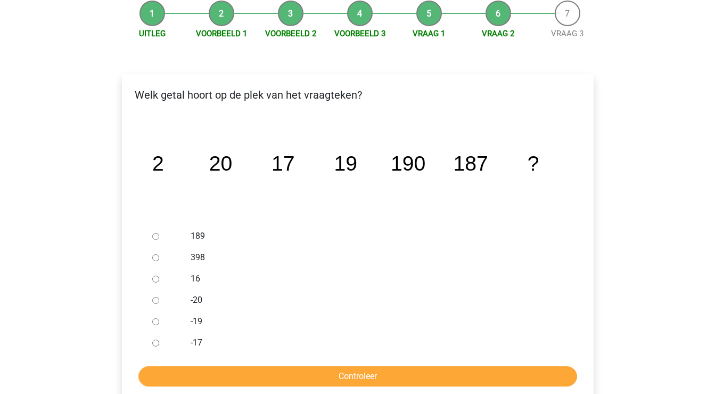
click at [204, 233] on label "189" at bounding box center [375, 236] width 369 height 13
click at [159, 233] on input "189" at bounding box center [155, 236] width 7 height 7
radio input "true"
click at [271, 377] on input "Controleer" at bounding box center [357, 376] width 439 height 20
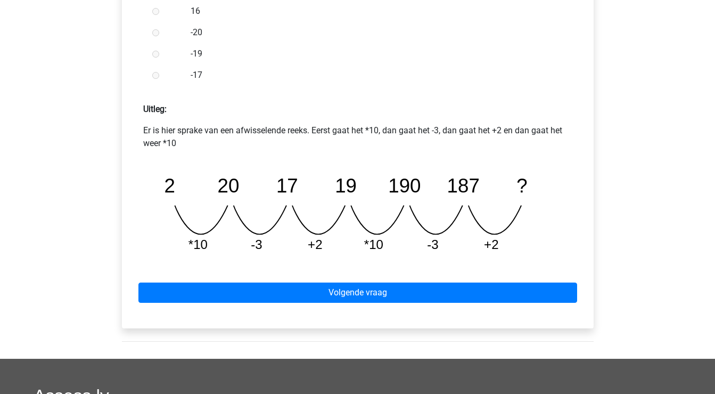
scroll to position [388, 0]
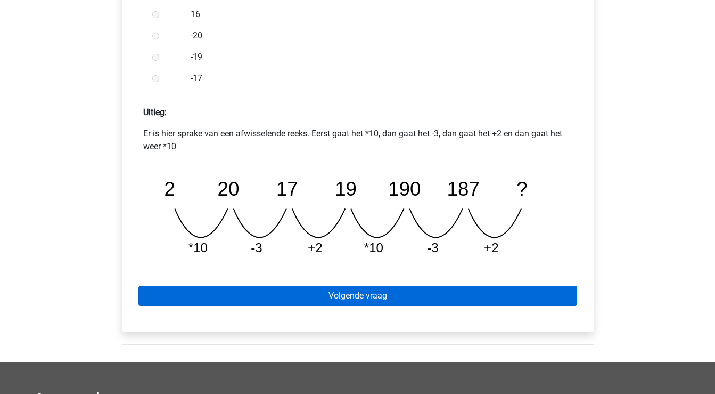
click at [337, 294] on link "Volgende vraag" at bounding box center [357, 295] width 439 height 20
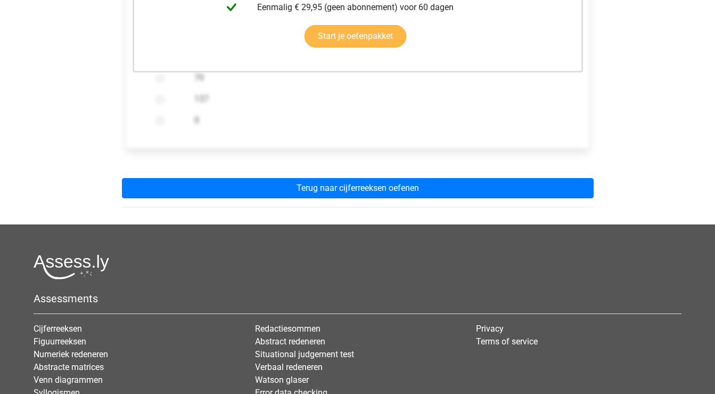
scroll to position [337, 0]
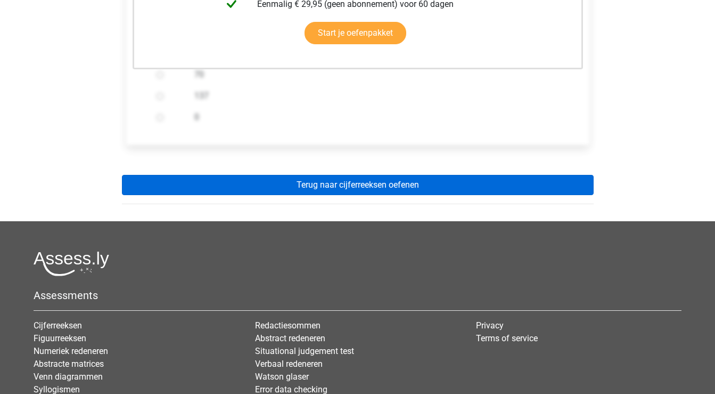
click at [372, 185] on link "Terug naar cijferreeksen oefenen" at bounding box center [358, 185] width 472 height 20
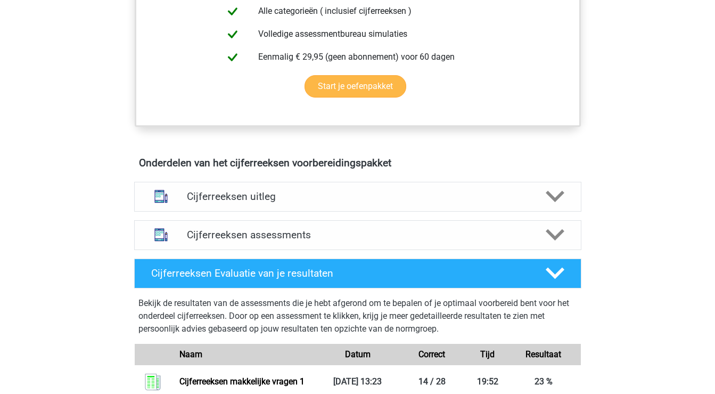
scroll to position [522, 0]
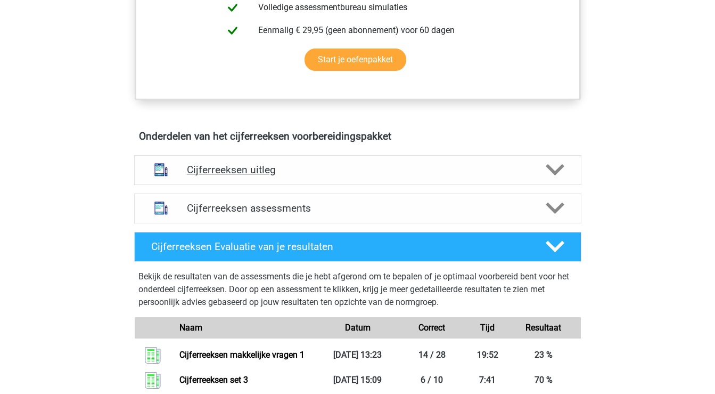
click at [555, 179] on icon at bounding box center [555, 169] width 19 height 19
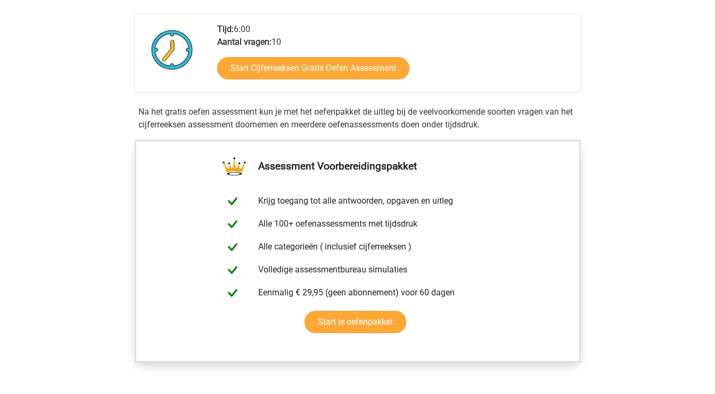
scroll to position [259, 0]
